Goal: Communication & Community: Answer question/provide support

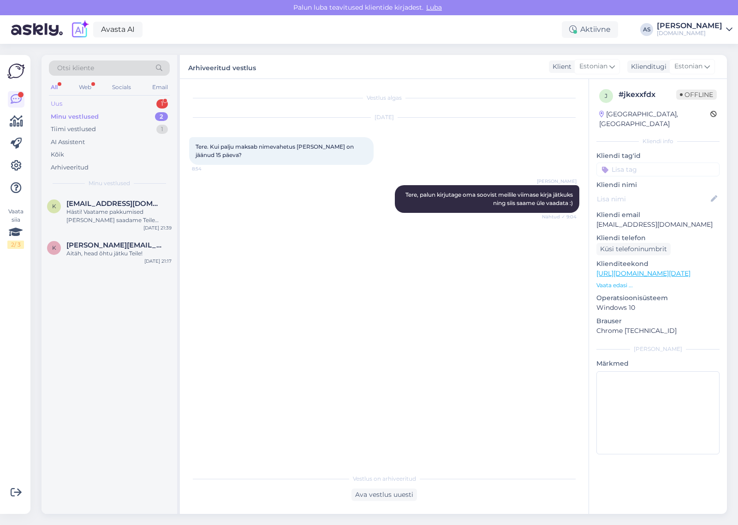
click at [151, 101] on div "Uus 1" at bounding box center [109, 103] width 121 height 13
click at [145, 222] on div "Tere, mis [PERSON_NAME] lõheb lend 09.10 [GEOGRAPHIC_DATA]? Ja kas sinna veel 2…" at bounding box center [118, 216] width 105 height 17
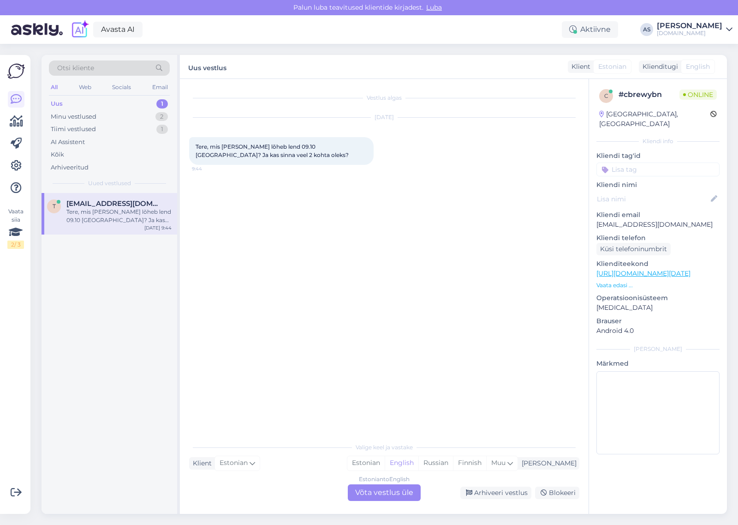
click at [389, 485] on div "Estonian to English Võta vestlus üle" at bounding box center [384, 492] width 73 height 17
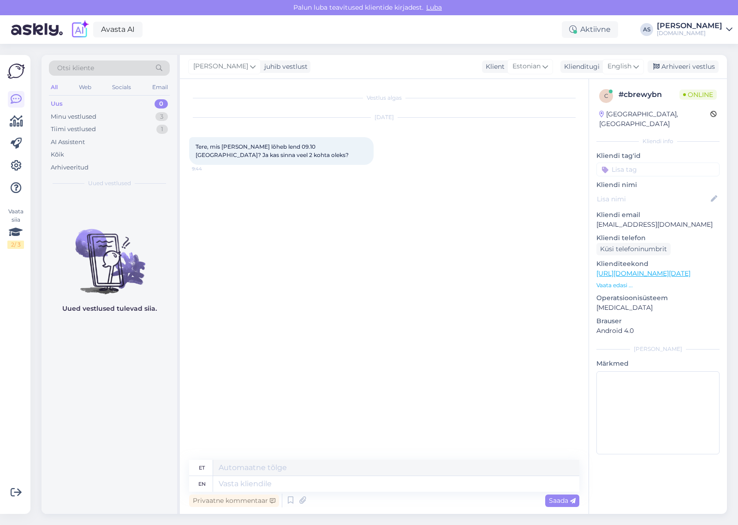
drag, startPoint x: 650, startPoint y: 221, endPoint x: 584, endPoint y: 215, distance: 65.8
click at [584, 215] on div "Vestlus algas [DATE] Tere, mis [PERSON_NAME] lõheb lend 09.10 [GEOGRAPHIC_DATA]…" at bounding box center [453, 296] width 547 height 435
click at [603, 220] on p "[EMAIL_ADDRESS][DOMAIN_NAME]" at bounding box center [658, 225] width 123 height 10
drag, startPoint x: 598, startPoint y: 215, endPoint x: 681, endPoint y: 215, distance: 83.1
click at [681, 220] on p "[EMAIL_ADDRESS][DOMAIN_NAME]" at bounding box center [658, 225] width 123 height 10
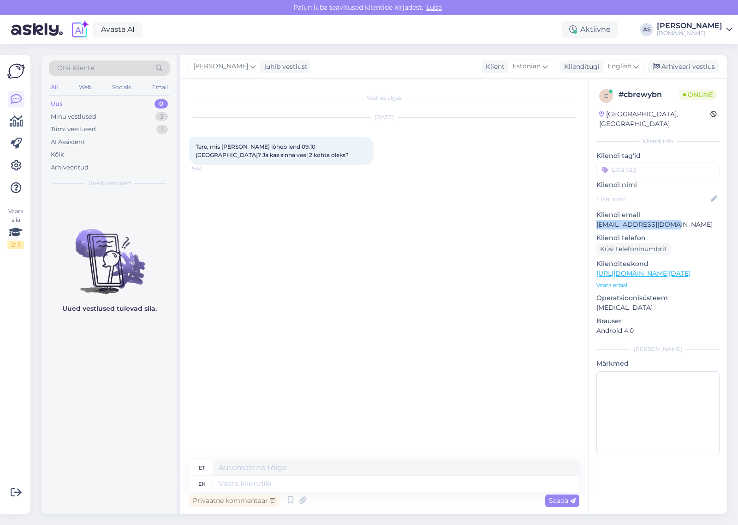
copy p "[EMAIL_ADDRESS][DOMAIN_NAME]"
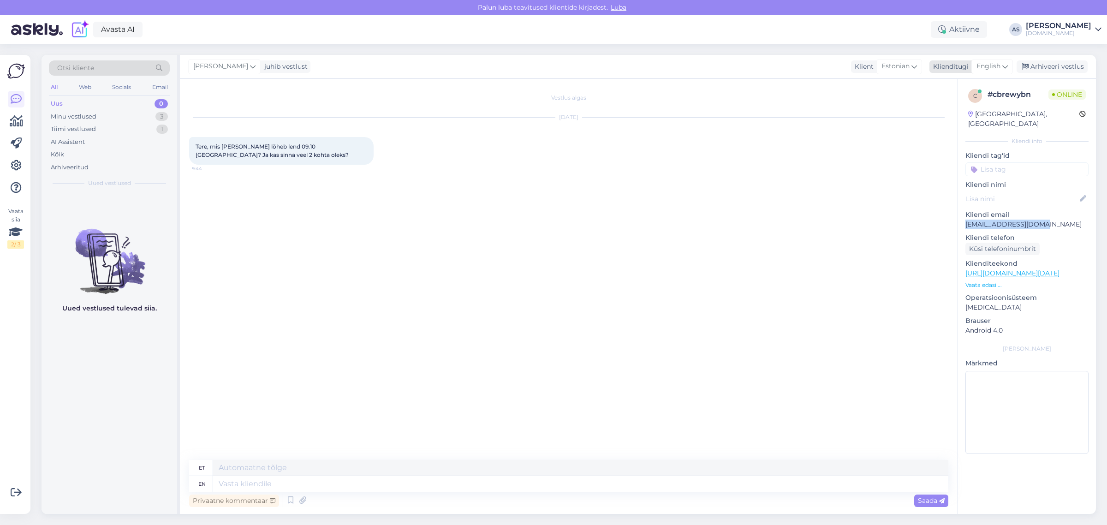
click at [738, 62] on span "English" at bounding box center [989, 66] width 24 height 10
click at [738, 111] on link "Estonian" at bounding box center [972, 107] width 102 height 15
click at [348, 477] on textarea at bounding box center [569, 481] width 760 height 19
click at [301, 482] on textarea "Tere, paraku on Itaalia reisid välja müüdud. Vabandame!" at bounding box center [569, 481] width 760 height 19
click at [298, 482] on textarea "Tere, paraku on Itaalia reisid välja müüdud. Vabandame!" at bounding box center [569, 481] width 760 height 19
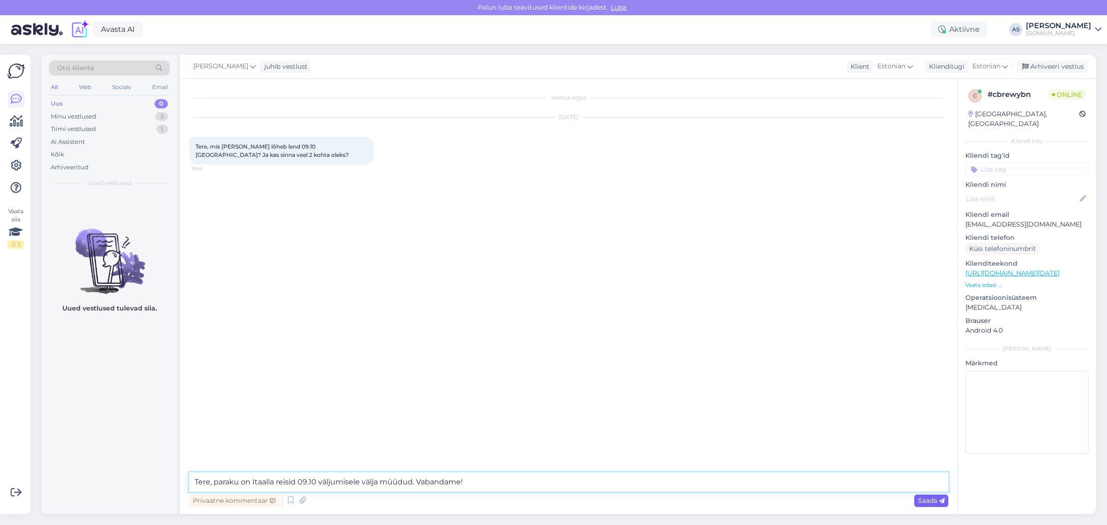
type textarea "Tere, paraku on Itaalia reisid 09.10 väljumisele välja müüdud. Vabandame!"
click at [738, 501] on icon at bounding box center [942, 501] width 6 height 6
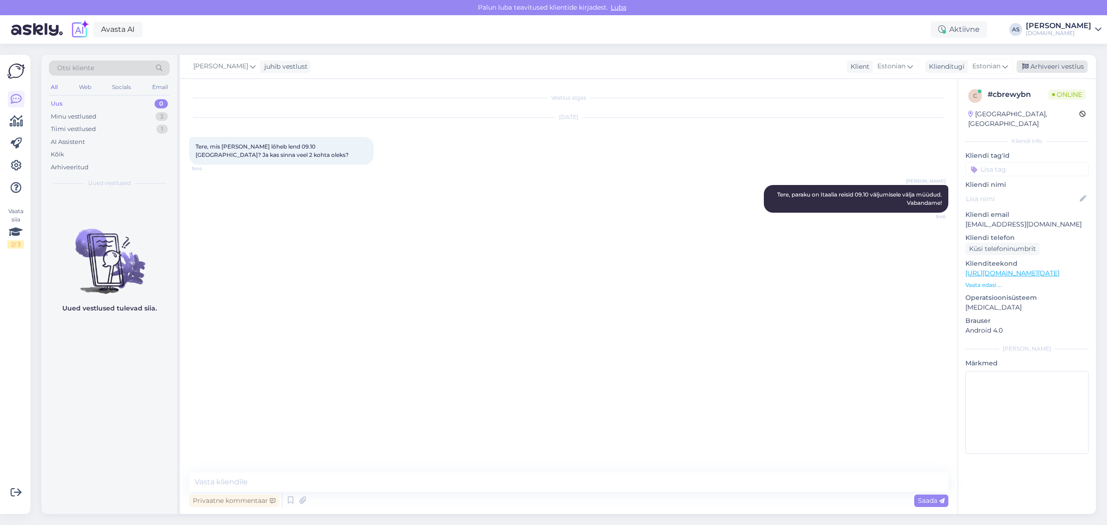
click at [738, 66] on div "Arhiveeri vestlus" at bounding box center [1052, 66] width 71 height 12
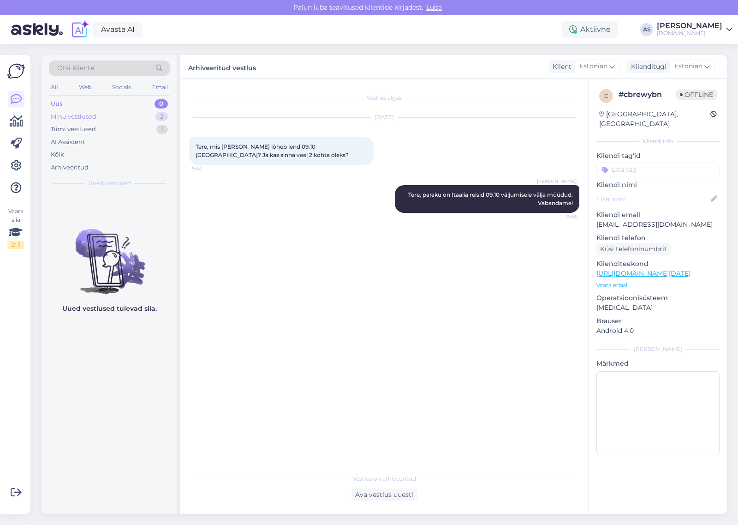
click at [135, 118] on div "Minu vestlused 2" at bounding box center [109, 116] width 121 height 13
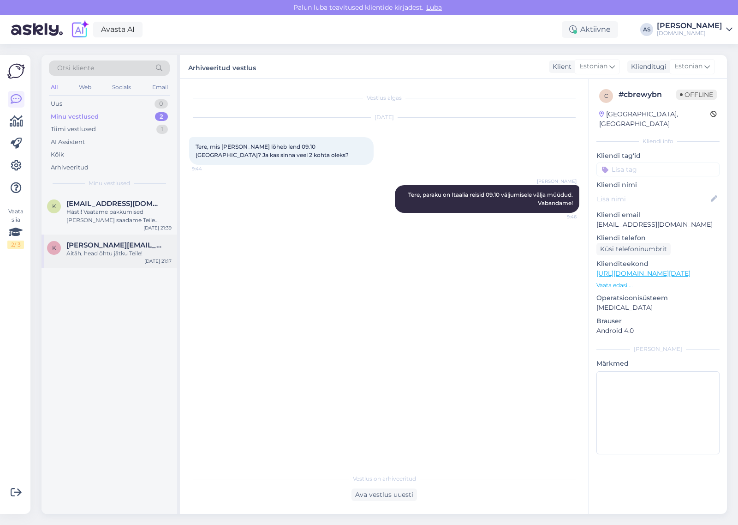
click at [103, 252] on div "Aitäh, head õhtu jätku Teile!" at bounding box center [118, 253] width 105 height 8
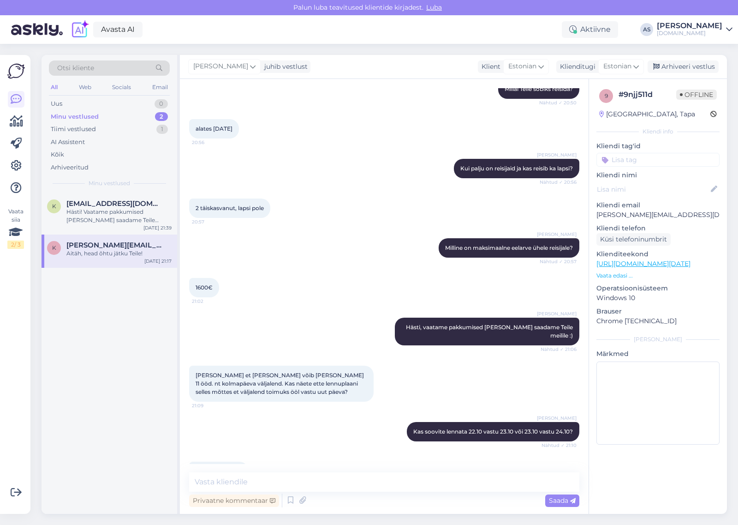
scroll to position [214, 0]
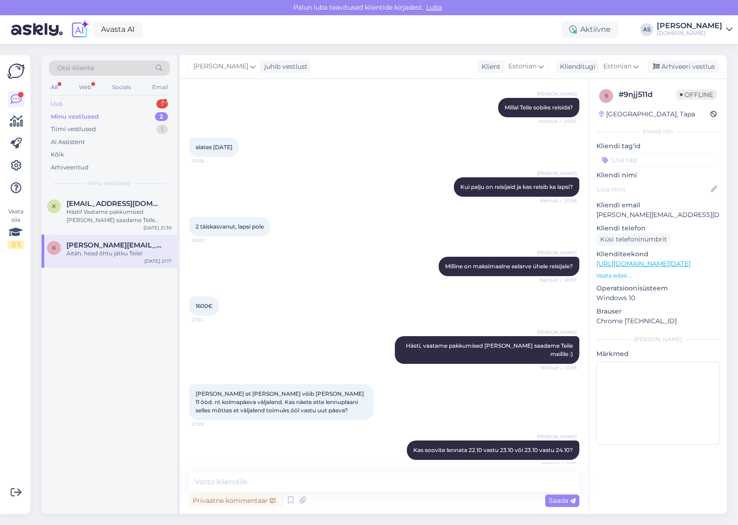
click at [120, 105] on div "Uus 1" at bounding box center [109, 103] width 121 height 13
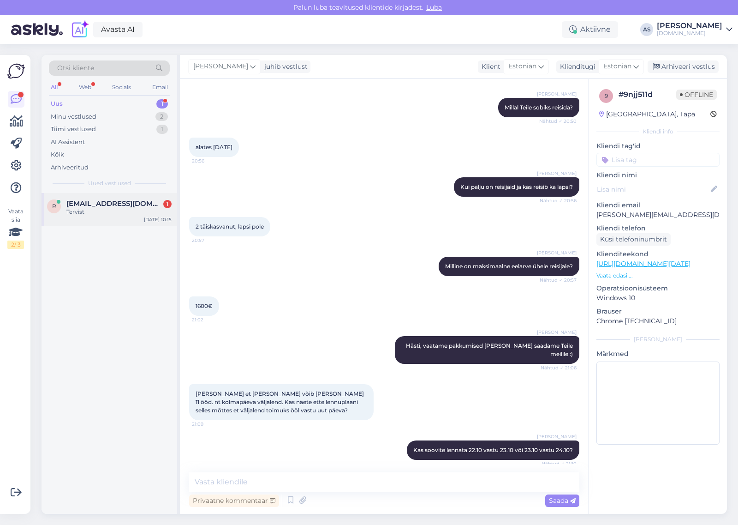
click at [121, 205] on span "[EMAIL_ADDRESS][DOMAIN_NAME]" at bounding box center [114, 203] width 96 height 8
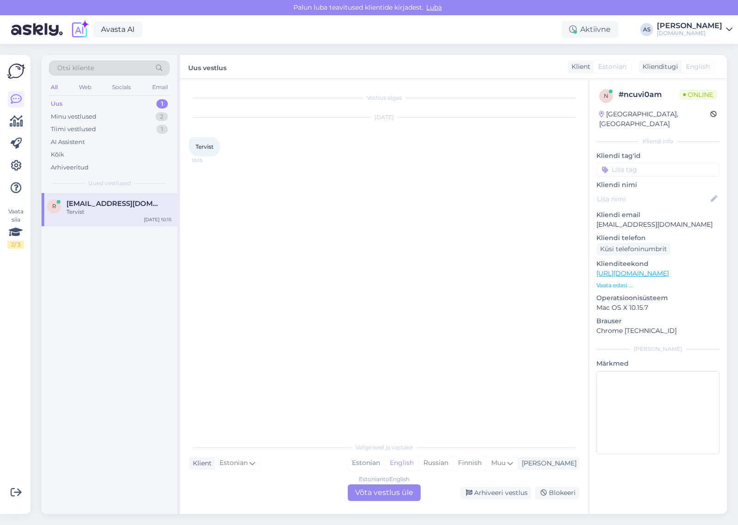
click at [419, 501] on div "Vestlus algas [DATE] Tervist 10:15 Valige [PERSON_NAME] vastake Klient Estonian…" at bounding box center [384, 296] width 409 height 435
click at [393, 493] on div "Estonian to English Võta vestlus üle" at bounding box center [384, 492] width 73 height 17
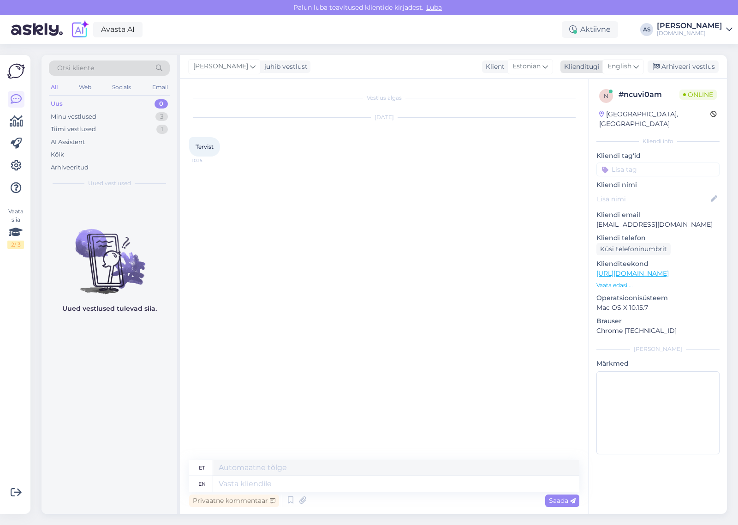
click at [621, 72] on span "English" at bounding box center [620, 66] width 24 height 10
click at [571, 116] on ul "Estonian" at bounding box center [603, 107] width 102 height 22
click at [574, 108] on link "Estonian" at bounding box center [603, 107] width 102 height 15
click at [284, 485] on textarea at bounding box center [384, 481] width 390 height 19
type textarea "Tere, kuidas saame abiks olla`"
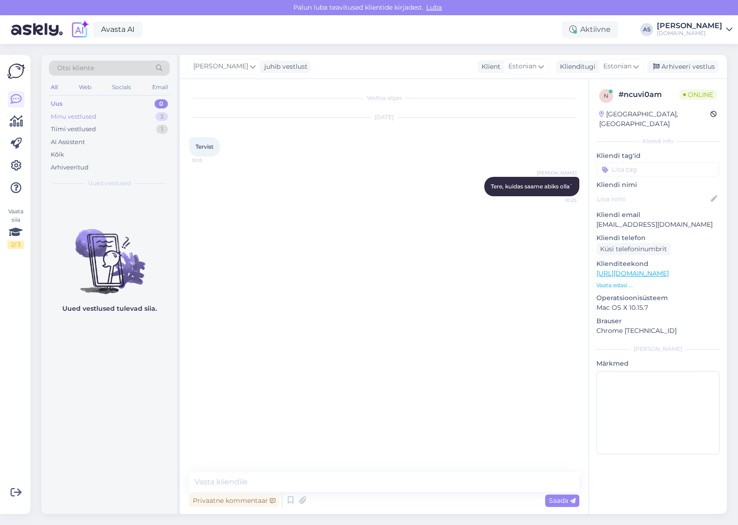
click at [126, 111] on div "Minu vestlused 3" at bounding box center [109, 116] width 121 height 13
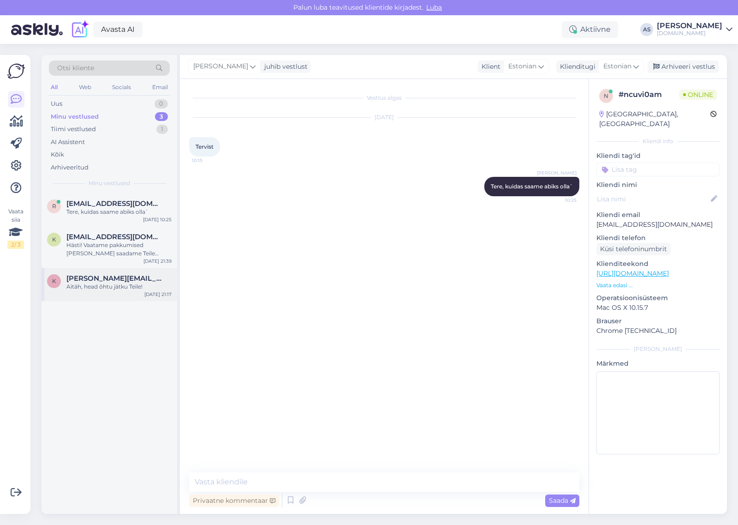
click at [100, 291] on div "Aitäh, head õhtu jätku Teile!" at bounding box center [118, 286] width 105 height 8
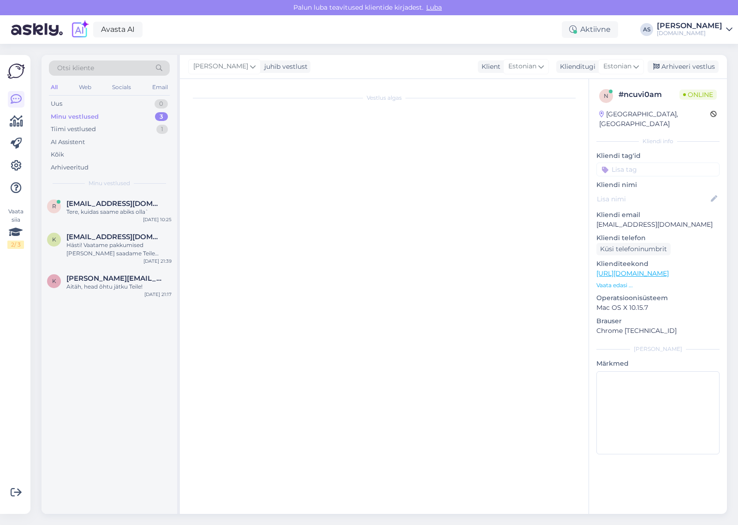
scroll to position [329, 0]
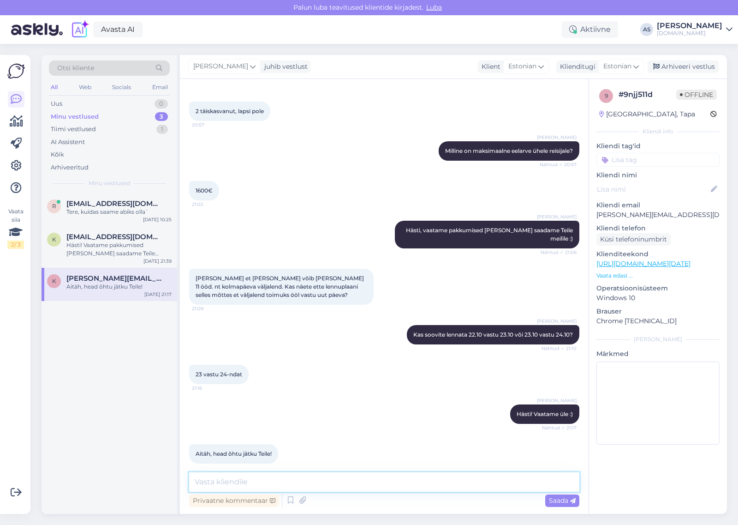
click at [329, 478] on textarea at bounding box center [384, 481] width 390 height 19
type textarea "Saatsime Teile pakkumise meilile :)"
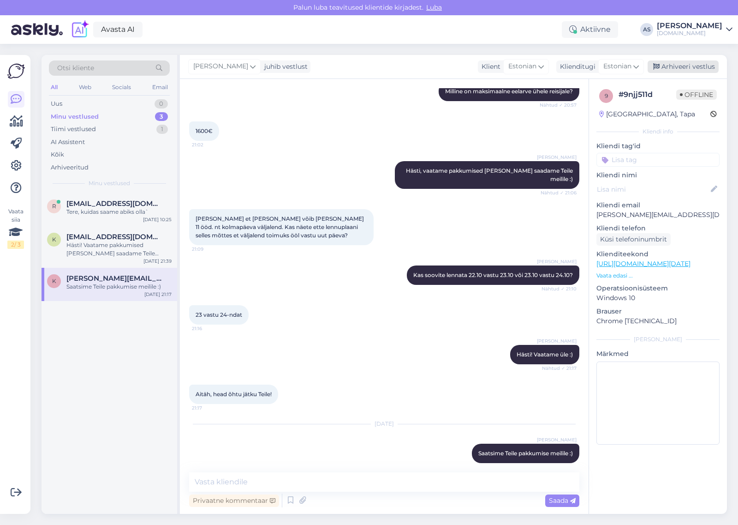
click at [674, 61] on div "Arhiveeri vestlus" at bounding box center [683, 66] width 71 height 12
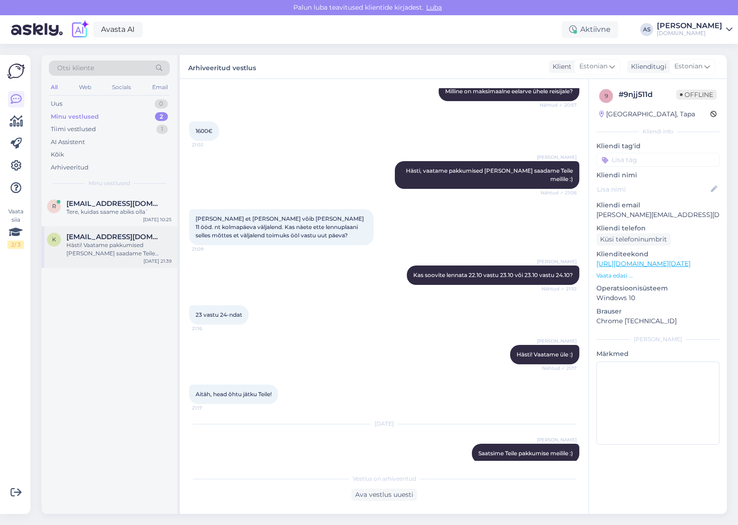
click at [132, 252] on div "Hästi! Vaatame pakkumised [PERSON_NAME] saadame Teile parimad valikud meilile e…" at bounding box center [118, 249] width 105 height 17
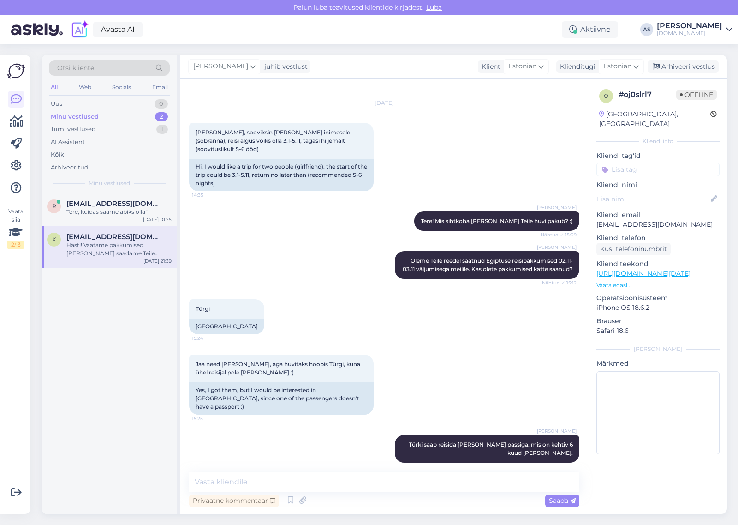
scroll to position [0, 0]
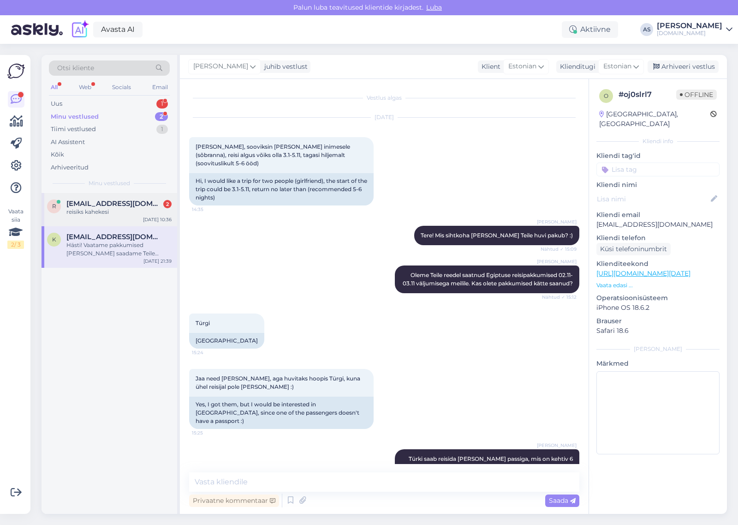
click at [121, 199] on span "[EMAIL_ADDRESS][DOMAIN_NAME]" at bounding box center [114, 203] width 96 height 8
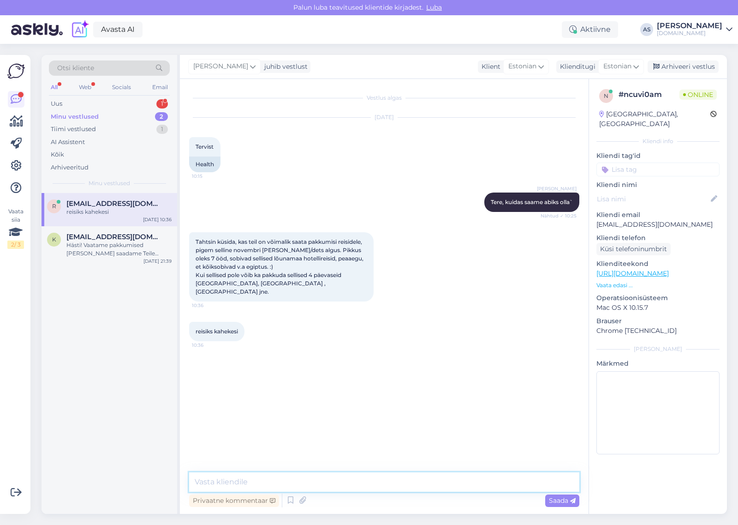
click at [353, 483] on textarea at bounding box center [384, 481] width 390 height 19
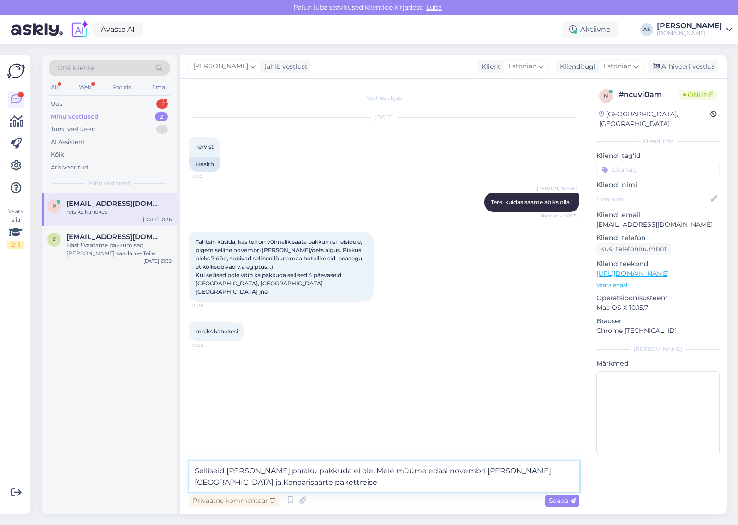
type textarea "Selliseid [PERSON_NAME] paraku pakkuda ei ole. Meie müüme edasi novembri [PERSO…"
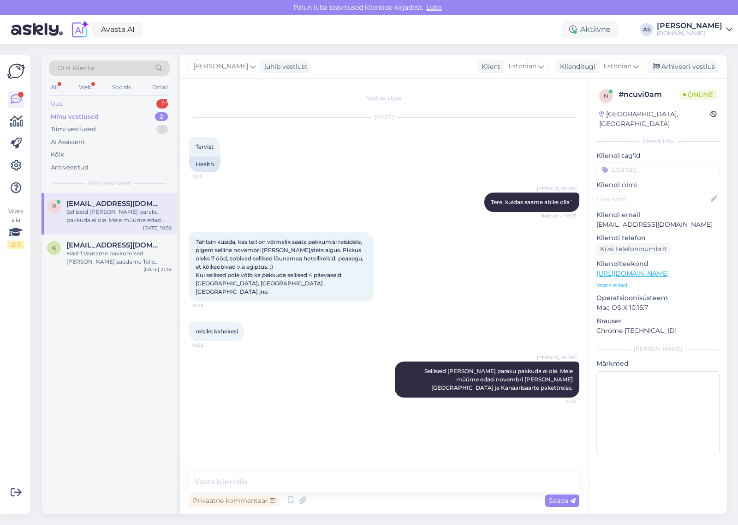
drag, startPoint x: 81, startPoint y: 84, endPoint x: 76, endPoint y: 102, distance: 17.7
click at [81, 90] on div "Web" at bounding box center [85, 87] width 16 height 12
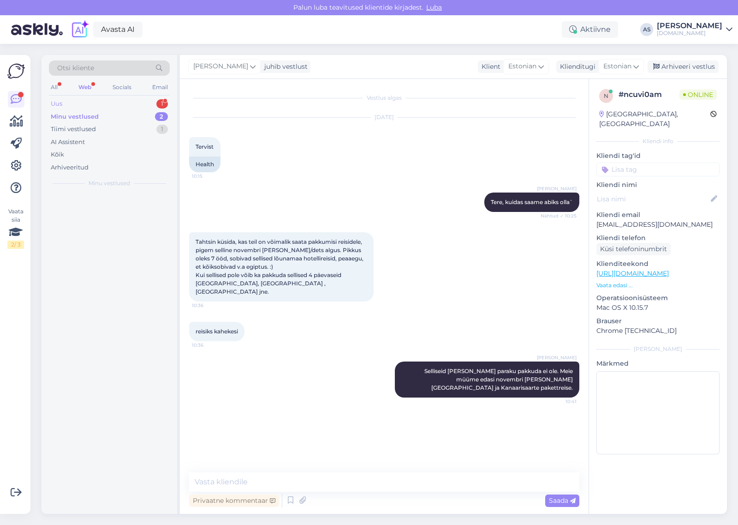
click at [76, 102] on div "Uus 1" at bounding box center [109, 103] width 121 height 13
click at [125, 218] on div "J [PERSON_NAME][EMAIL_ADDRESS][DOMAIN_NAME] Mida saate pakkuda, 2600 .- [DATE] …" at bounding box center [110, 209] width 136 height 33
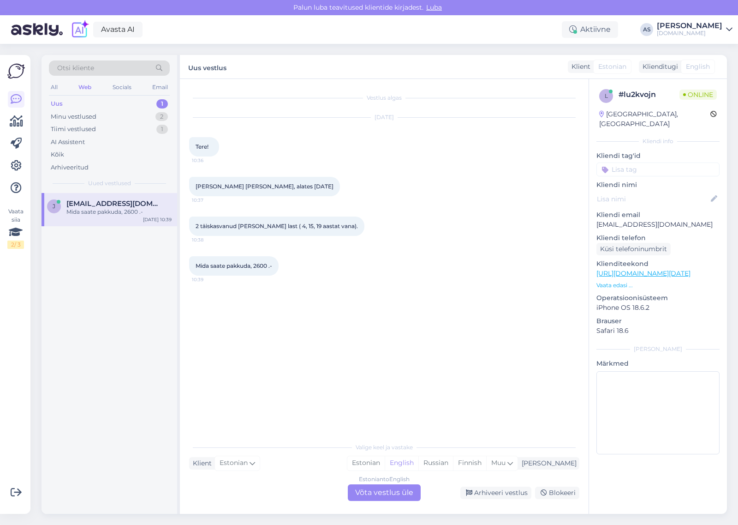
click at [624, 281] on p "Vaata edasi ..." at bounding box center [658, 285] width 123 height 8
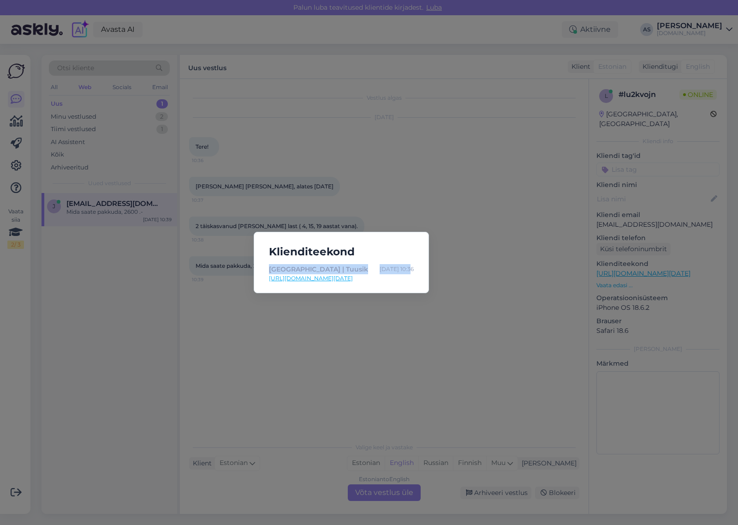
click at [521, 262] on div "Klienditeekond [GEOGRAPHIC_DATA] | Tuusik [DATE] 10:36 [URL][DOMAIN_NAME][DATE]" at bounding box center [369, 262] width 738 height 525
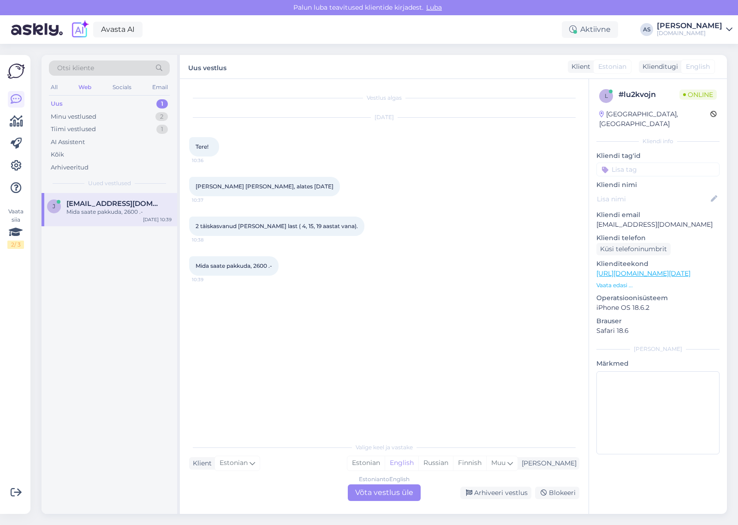
click at [382, 497] on div "Estonian to English Võta vestlus üle" at bounding box center [384, 492] width 73 height 17
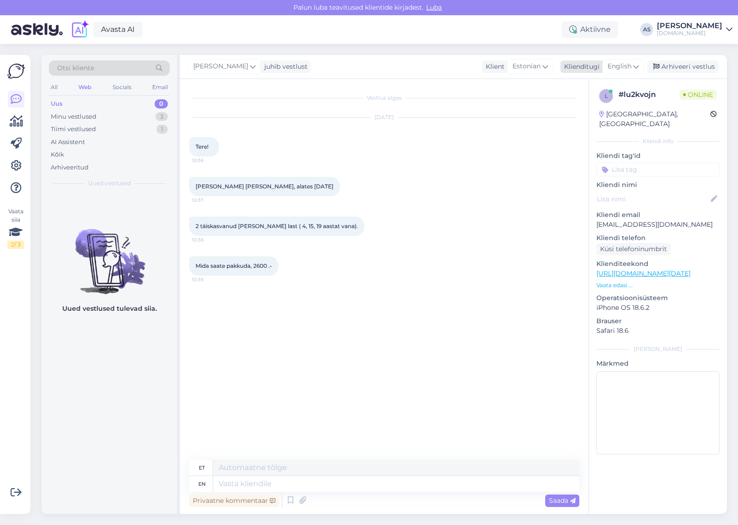
click at [624, 67] on span "English" at bounding box center [620, 66] width 24 height 10
click at [604, 114] on link "Estonian" at bounding box center [603, 107] width 102 height 15
click at [369, 480] on textarea at bounding box center [384, 481] width 390 height 19
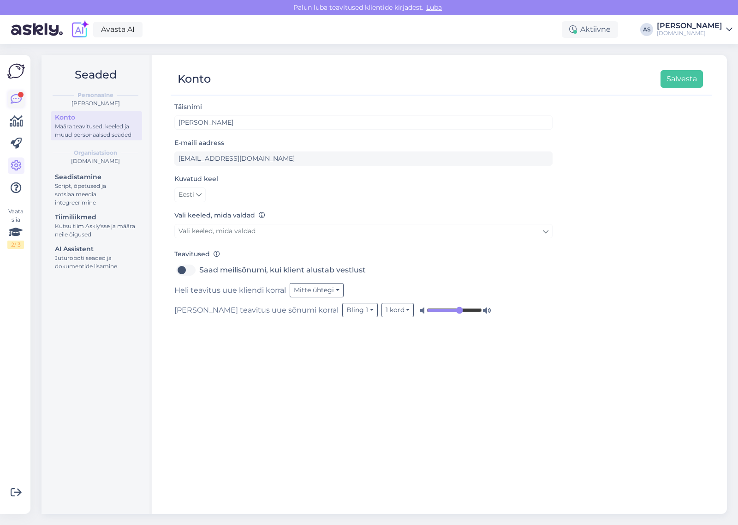
click at [16, 94] on icon at bounding box center [16, 99] width 11 height 11
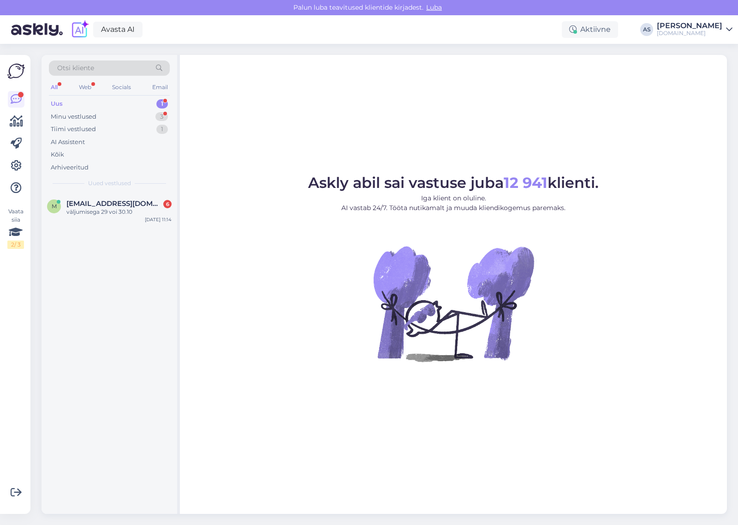
click at [103, 65] on div "Otsi kliente" at bounding box center [109, 67] width 121 height 15
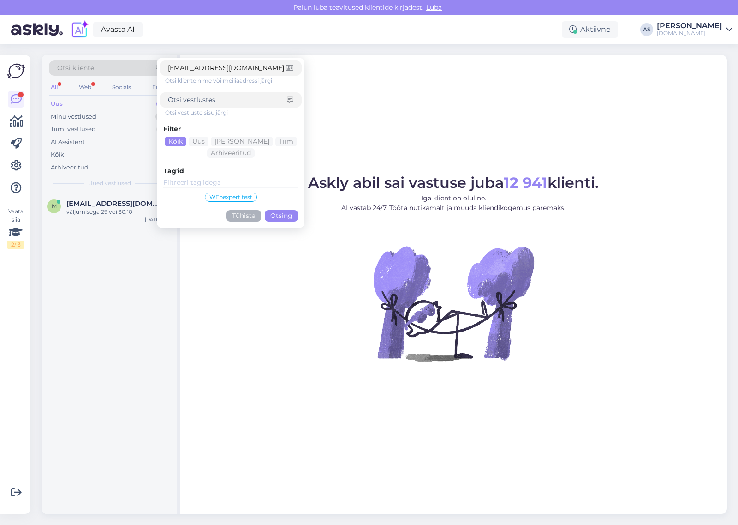
type input "[EMAIL_ADDRESS][DOMAIN_NAME]"
click at [281, 217] on button "Otsing" at bounding box center [281, 216] width 33 height 12
